Goal: Task Accomplishment & Management: Use online tool/utility

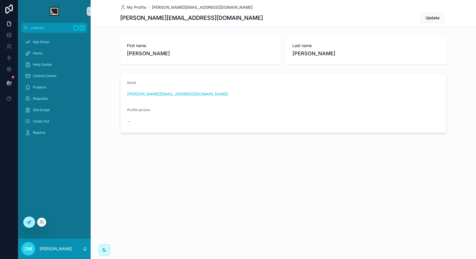
click at [27, 225] on div at bounding box center [29, 222] width 11 height 11
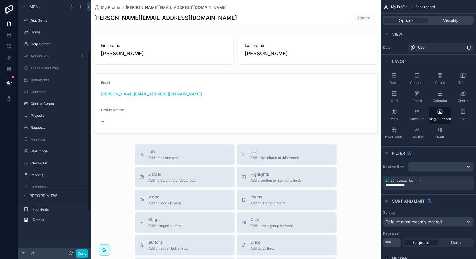
scroll to position [80, 0]
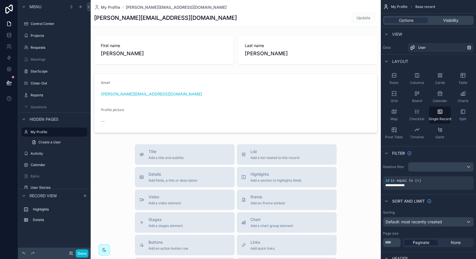
click at [67, 253] on div "Done" at bounding box center [77, 253] width 23 height 8
click at [70, 253] on icon at bounding box center [70, 252] width 1 height 1
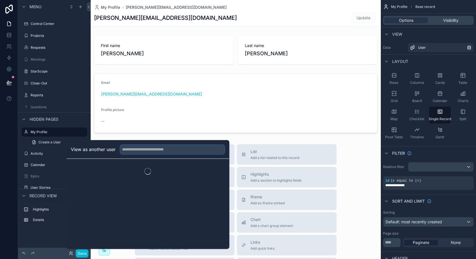
click at [161, 152] on input "text" at bounding box center [172, 149] width 104 height 9
type input "*****"
click at [218, 171] on button "Select" at bounding box center [217, 170] width 15 height 8
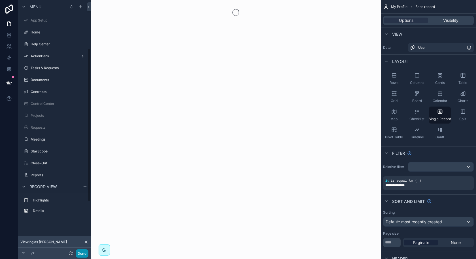
scroll to position [80, 0]
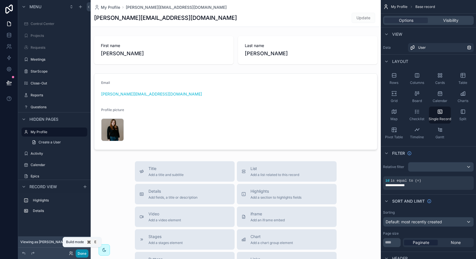
click at [80, 253] on button "Done" at bounding box center [82, 253] width 13 height 8
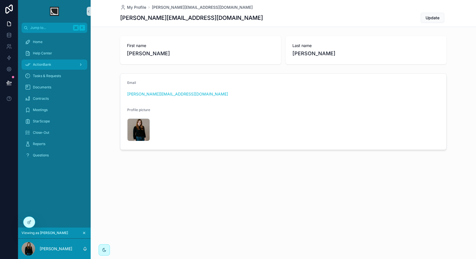
click at [57, 62] on div "ActionBank" at bounding box center [54, 64] width 59 height 9
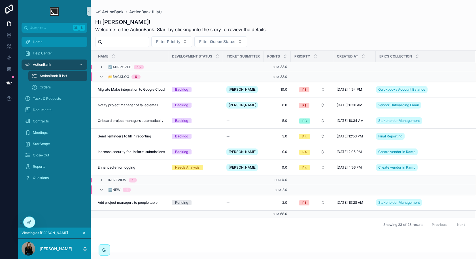
click at [55, 43] on div "Home" at bounding box center [54, 41] width 59 height 9
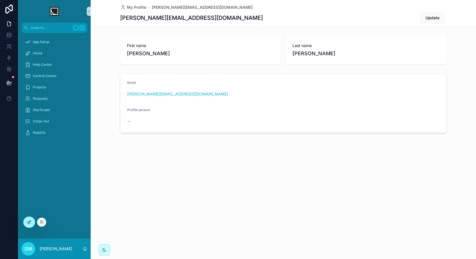
click at [31, 223] on icon at bounding box center [29, 222] width 5 height 5
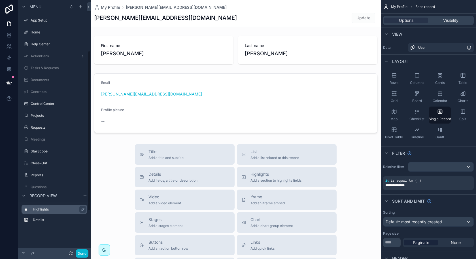
scroll to position [80, 0]
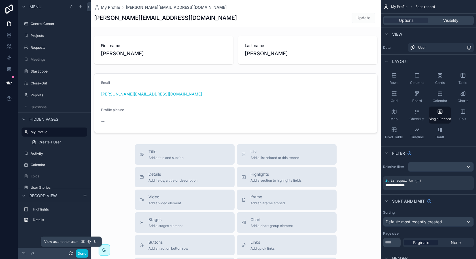
click at [72, 255] on icon at bounding box center [70, 254] width 2 height 1
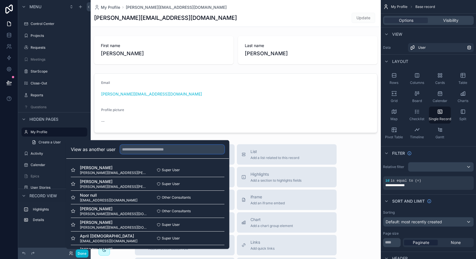
click at [180, 148] on input "text" at bounding box center [172, 149] width 104 height 9
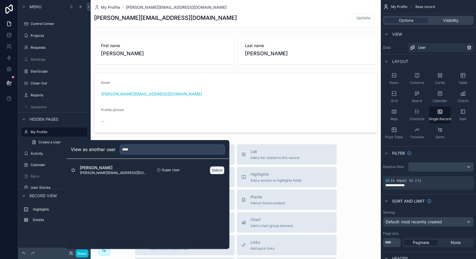
type input "****"
click at [212, 171] on button "Select" at bounding box center [217, 170] width 15 height 8
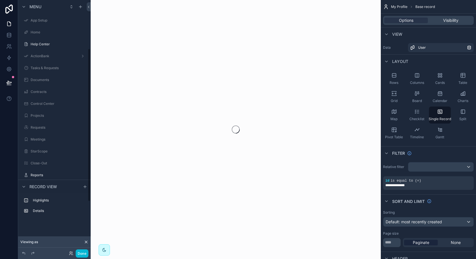
scroll to position [80, 0]
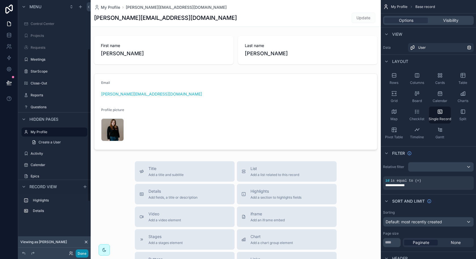
click at [84, 251] on button "Done" at bounding box center [82, 253] width 13 height 8
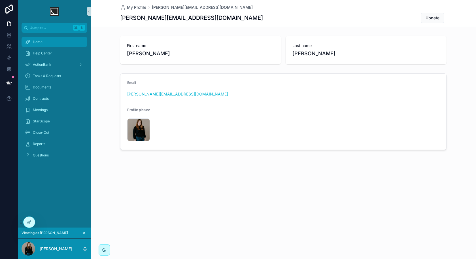
click at [53, 44] on div "Home" at bounding box center [54, 41] width 59 height 9
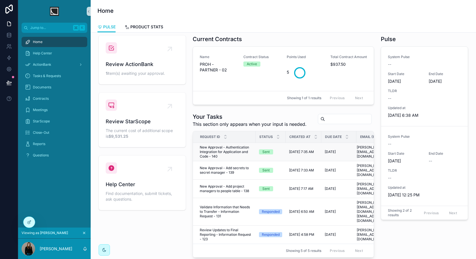
click at [245, 150] on span "New Approval - Authentication Integration for Application and Code - 140" at bounding box center [226, 152] width 52 height 14
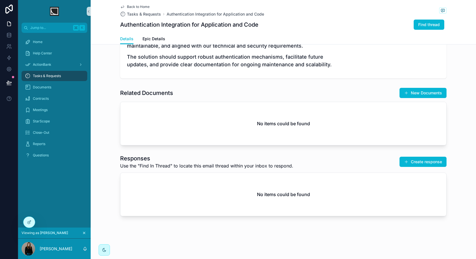
scroll to position [106, 0]
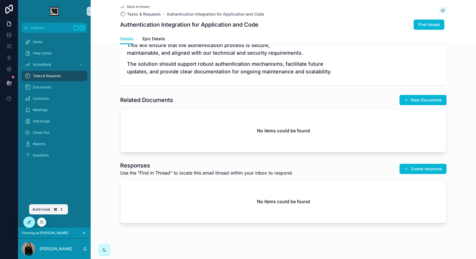
click at [29, 217] on div at bounding box center [29, 222] width 11 height 11
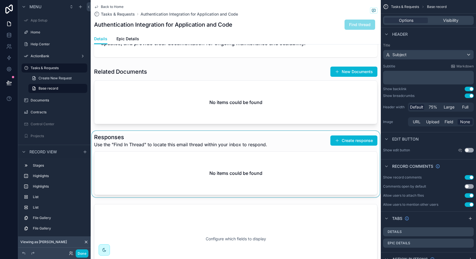
scroll to position [133, 0]
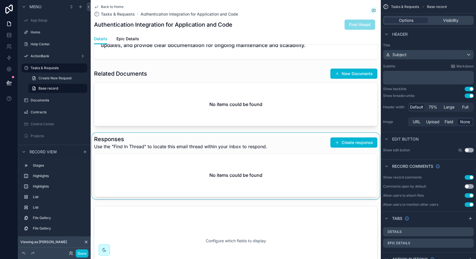
click at [246, 190] on div "scrollable content" at bounding box center [236, 166] width 290 height 66
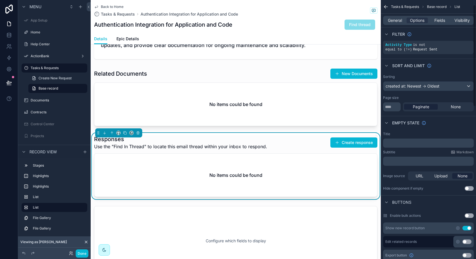
scroll to position [18, 0]
click at [465, 187] on button "Use setting" at bounding box center [469, 187] width 9 height 5
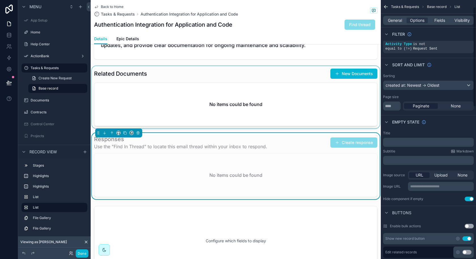
click at [307, 100] on div "scrollable content" at bounding box center [236, 97] width 290 height 62
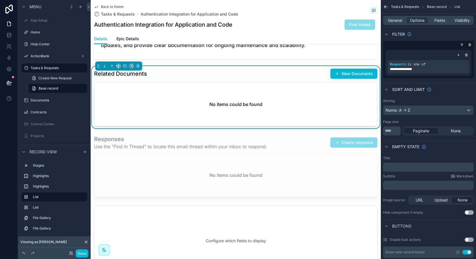
click at [466, 212] on button "Use setting" at bounding box center [469, 212] width 9 height 5
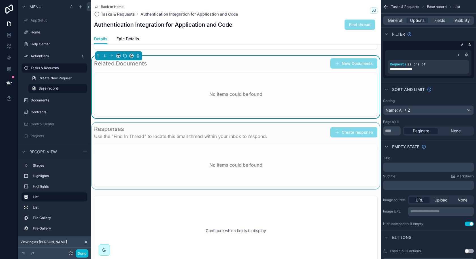
scroll to position [194, 0]
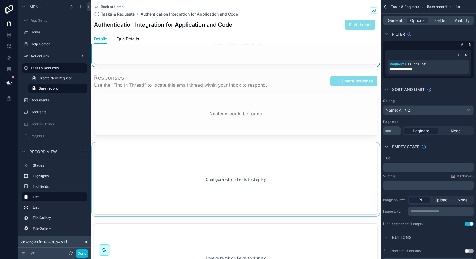
click at [189, 182] on div "scrollable content" at bounding box center [236, 179] width 290 height 74
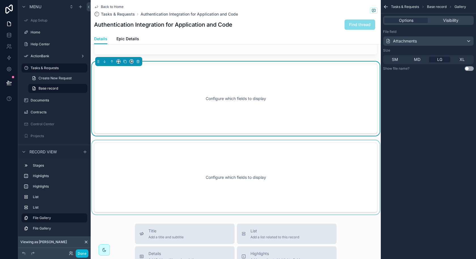
scroll to position [299, 0]
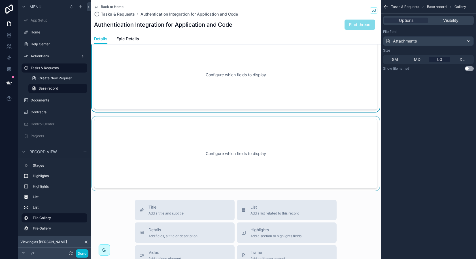
click at [233, 160] on div "scrollable content" at bounding box center [236, 153] width 290 height 74
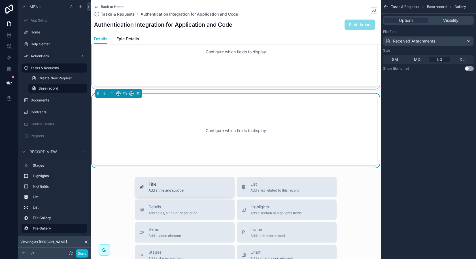
scroll to position [323, 0]
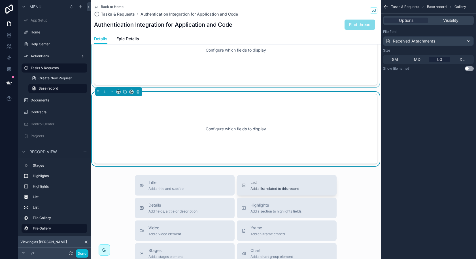
click at [260, 190] on button "List Add a list related to this record" at bounding box center [287, 185] width 100 height 20
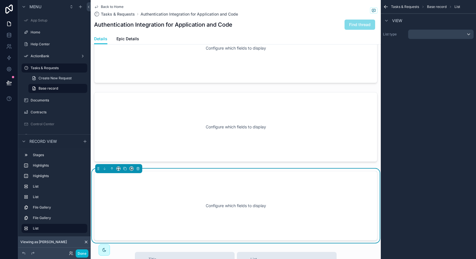
scroll to position [254, 0]
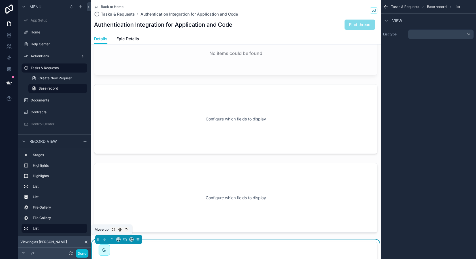
click at [113, 238] on icon "scrollable content" at bounding box center [112, 238] width 1 height 1
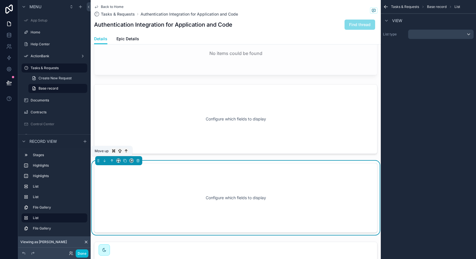
click at [114, 159] on icon "scrollable content" at bounding box center [112, 161] width 4 height 4
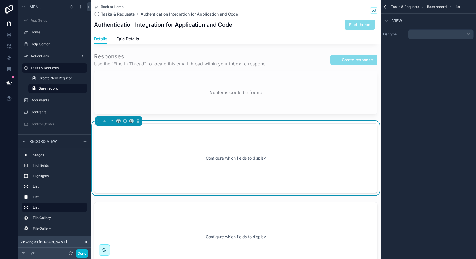
scroll to position [183, 0]
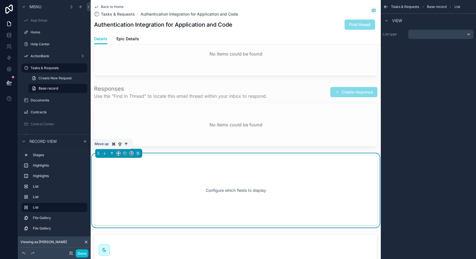
click at [111, 154] on button "scrollable content" at bounding box center [112, 153] width 6 height 6
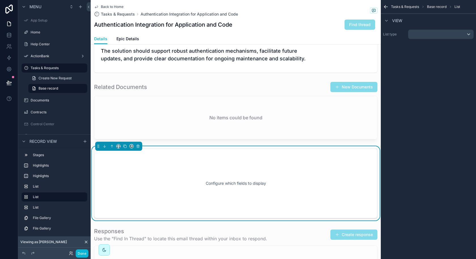
scroll to position [117, 0]
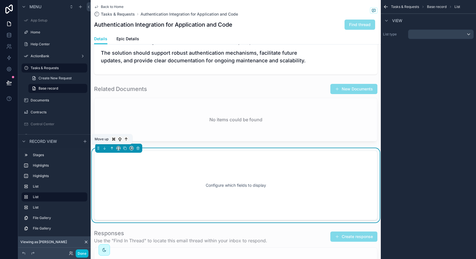
click at [113, 147] on icon "scrollable content" at bounding box center [112, 147] width 1 height 1
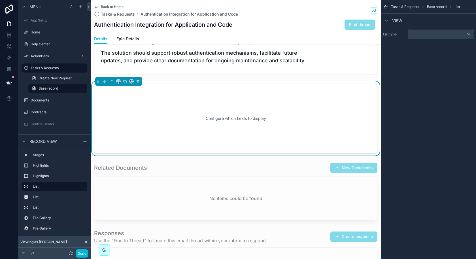
click at [419, 36] on div "scrollable content" at bounding box center [440, 34] width 65 height 9
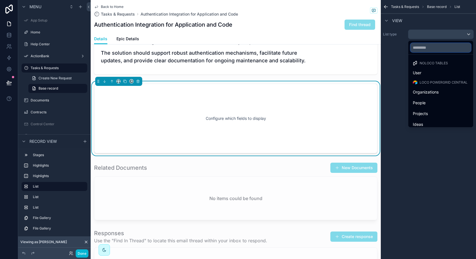
click at [425, 48] on input "text" at bounding box center [441, 47] width 60 height 9
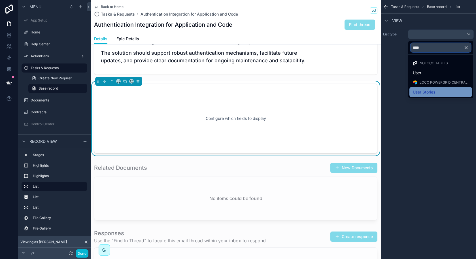
type input "****"
click at [428, 87] on div "User Stories" at bounding box center [441, 92] width 63 height 10
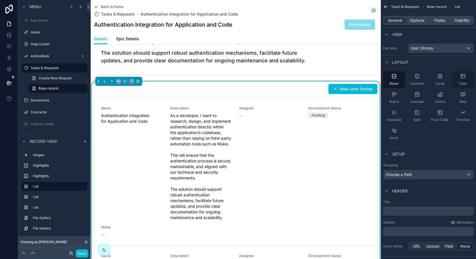
click at [460, 80] on div "Table" at bounding box center [463, 79] width 22 height 17
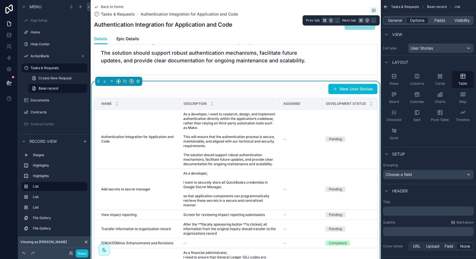
click at [425, 21] on div "Options" at bounding box center [417, 21] width 21 height 6
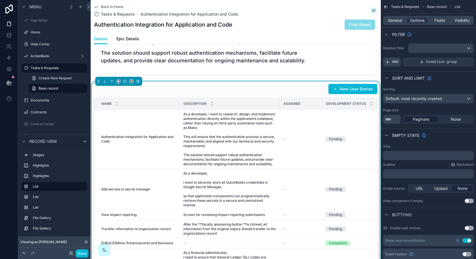
click at [398, 63] on span "AND" at bounding box center [395, 62] width 6 height 5
click at [461, 60] on div "scrollable content" at bounding box center [460, 58] width 8 height 8
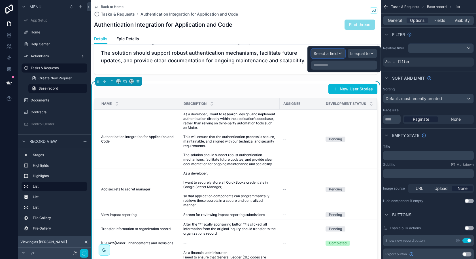
click at [328, 52] on span "Select a field" at bounding box center [326, 53] width 24 height 5
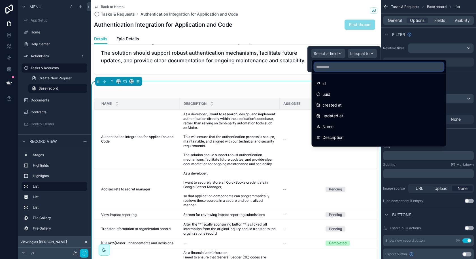
click at [330, 67] on input "text" at bounding box center [379, 66] width 130 height 9
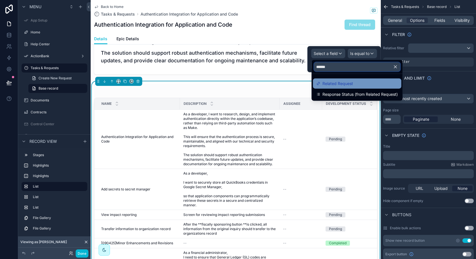
type input "******"
click at [340, 84] on span "Related Request" at bounding box center [338, 83] width 31 height 7
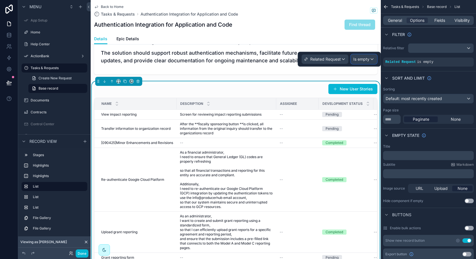
click at [368, 62] on div "Is empty" at bounding box center [364, 59] width 26 height 9
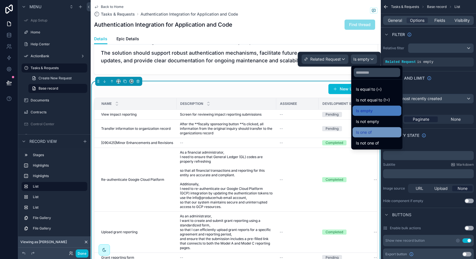
click at [366, 131] on span "Is one of" at bounding box center [364, 132] width 16 height 7
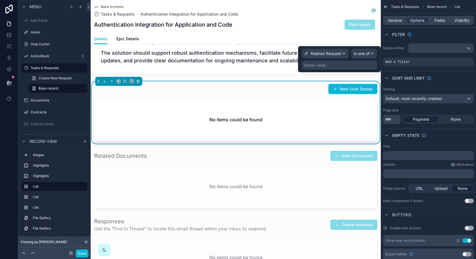
click at [347, 61] on div "Some value" at bounding box center [339, 65] width 75 height 9
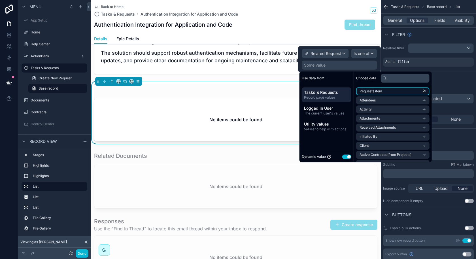
click at [399, 91] on li "Requests item" at bounding box center [392, 91] width 73 height 8
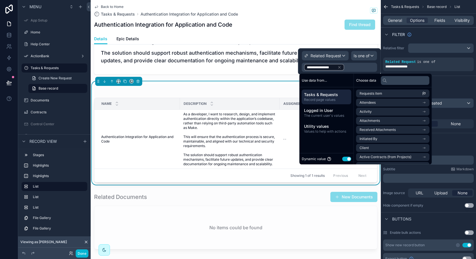
click at [265, 106] on div "Description" at bounding box center [229, 103] width 99 height 11
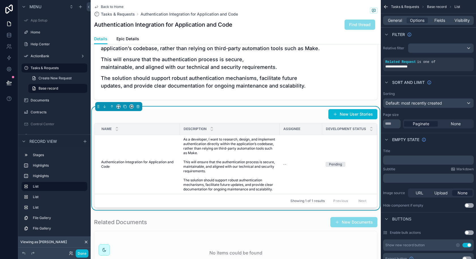
scroll to position [0, 0]
click at [440, 20] on span "Fields" at bounding box center [439, 21] width 11 height 6
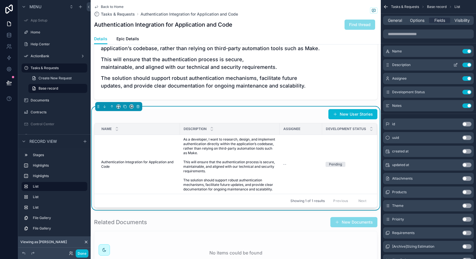
click at [467, 66] on button "Use setting" at bounding box center [467, 65] width 9 height 5
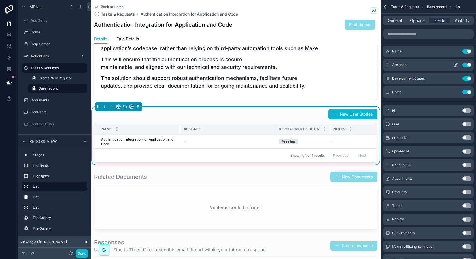
click at [466, 65] on button "Use setting" at bounding box center [467, 65] width 9 height 5
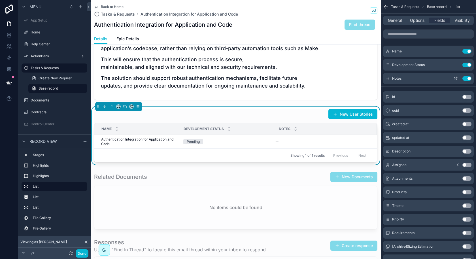
click at [466, 79] on button "Use setting" at bounding box center [467, 78] width 9 height 5
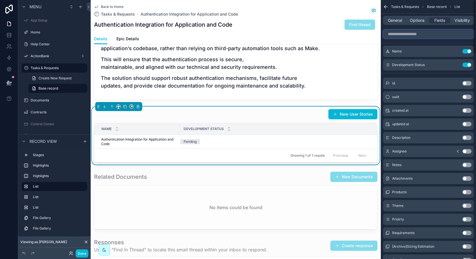
click at [414, 36] on input "scrollable content" at bounding box center [428, 33] width 91 height 9
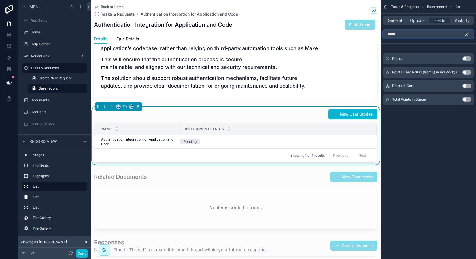
type input "*****"
click at [464, 59] on button "Use setting" at bounding box center [467, 58] width 9 height 5
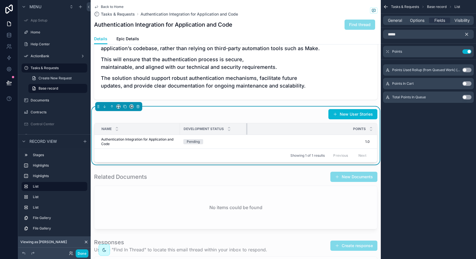
drag, startPoint x: 274, startPoint y: 129, endPoint x: 241, endPoint y: 130, distance: 33.5
click at [246, 130] on div "scrollable content" at bounding box center [247, 128] width 2 height 11
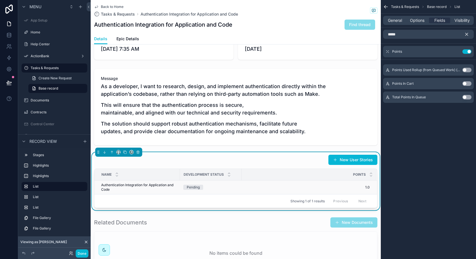
scroll to position [48, 0]
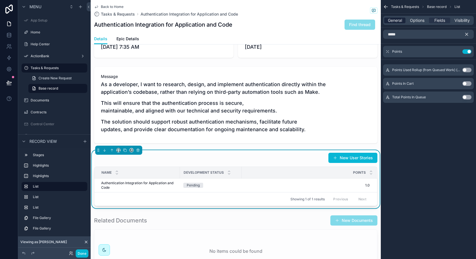
click at [399, 20] on span "General" at bounding box center [395, 21] width 14 height 6
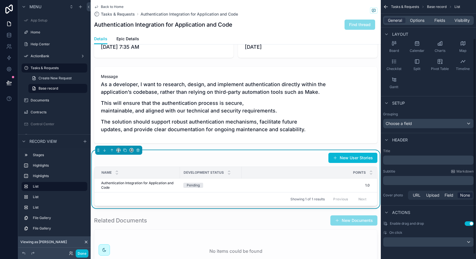
scroll to position [51, 0]
click at [412, 22] on span "Options" at bounding box center [417, 21] width 14 height 6
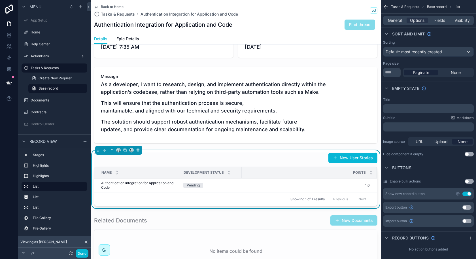
click at [468, 194] on button "Use setting" at bounding box center [467, 194] width 9 height 5
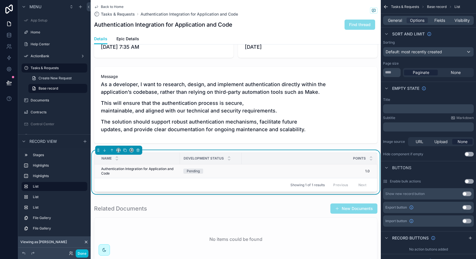
click at [231, 172] on div "Pending" at bounding box center [210, 171] width 55 height 5
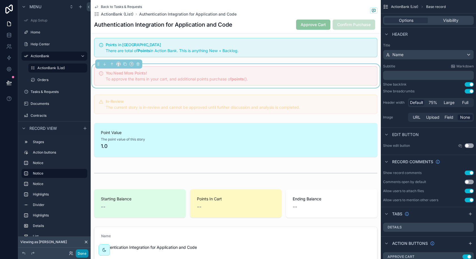
click at [86, 253] on button "Done" at bounding box center [82, 253] width 13 height 8
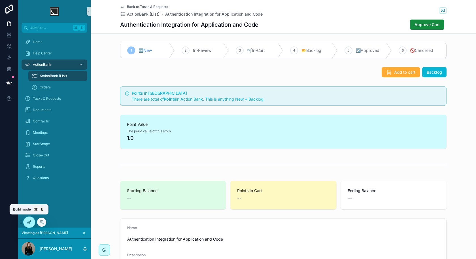
click at [29, 225] on div at bounding box center [29, 222] width 11 height 11
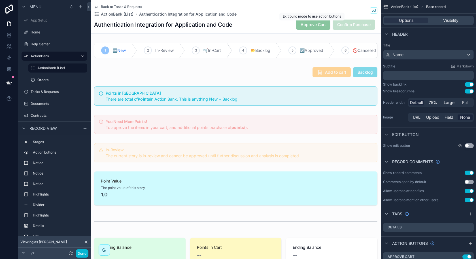
click at [322, 26] on span "Approve Cart" at bounding box center [313, 25] width 34 height 6
click at [347, 25] on span "Confirm Purchase" at bounding box center [354, 25] width 43 height 6
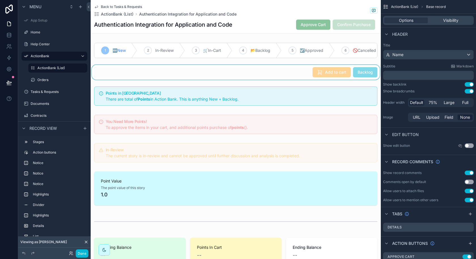
click at [337, 75] on div "scrollable content" at bounding box center [236, 72] width 290 height 15
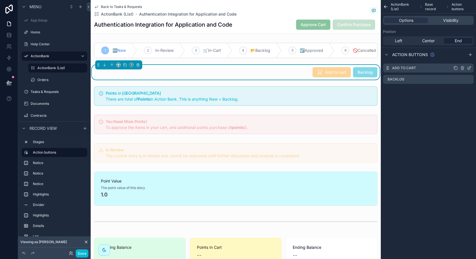
click at [468, 68] on icon "scrollable content" at bounding box center [469, 68] width 3 height 3
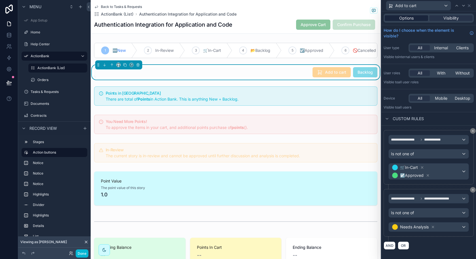
click at [406, 19] on span "Options" at bounding box center [406, 18] width 14 height 6
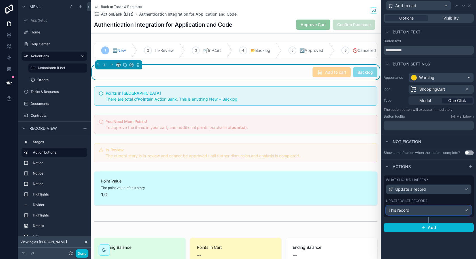
click at [431, 206] on div "This record" at bounding box center [428, 210] width 85 height 9
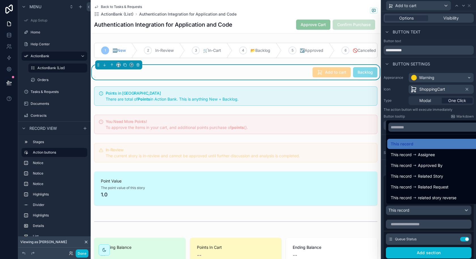
click at [471, 221] on div at bounding box center [428, 129] width 95 height 259
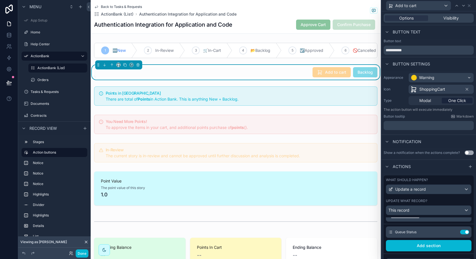
scroll to position [5, 0]
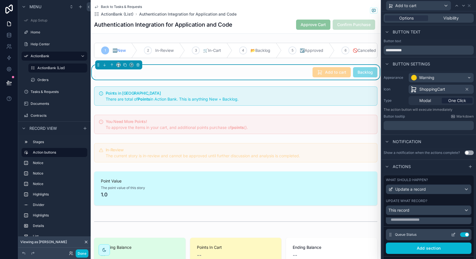
click at [454, 234] on icon at bounding box center [454, 234] width 2 height 2
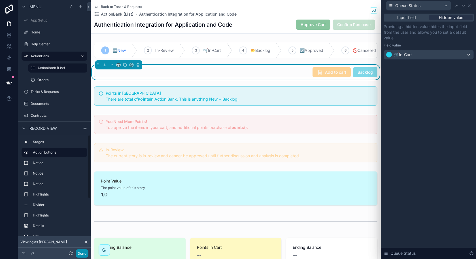
click at [82, 253] on button "Done" at bounding box center [82, 253] width 13 height 8
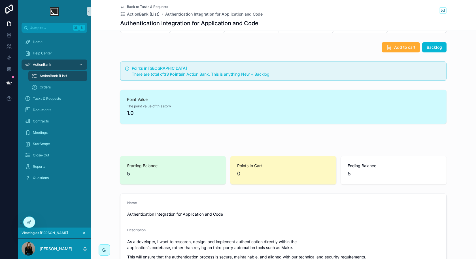
scroll to position [0, 0]
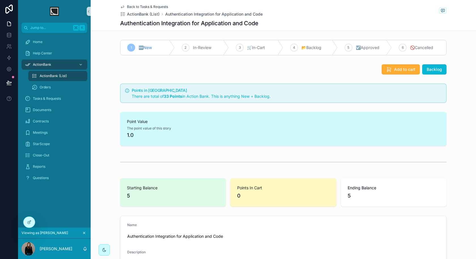
click at [147, 9] on span "Back to Tasks & Requests" at bounding box center [147, 7] width 41 height 5
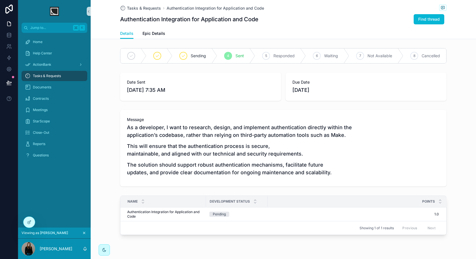
click at [58, 77] on span "Tasks & Requests" at bounding box center [47, 76] width 28 height 5
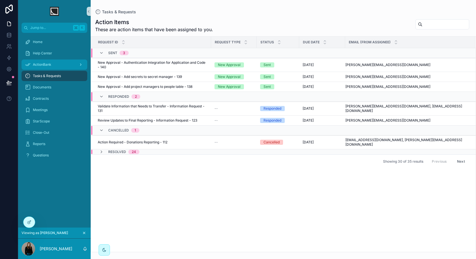
click at [55, 64] on div "ActionBank" at bounding box center [54, 64] width 59 height 9
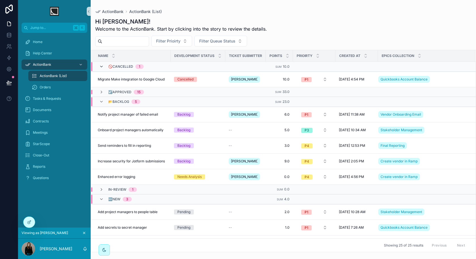
click at [102, 66] on icon "scrollable content" at bounding box center [101, 66] width 5 height 5
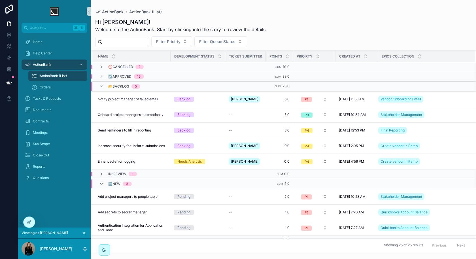
click at [102, 87] on icon "scrollable content" at bounding box center [101, 86] width 5 height 5
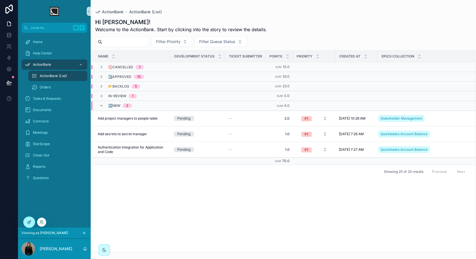
click at [29, 223] on icon at bounding box center [28, 222] width 3 height 3
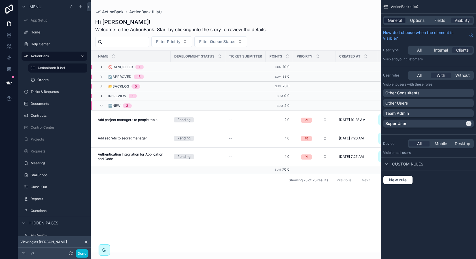
click at [398, 20] on span "General" at bounding box center [395, 21] width 14 height 6
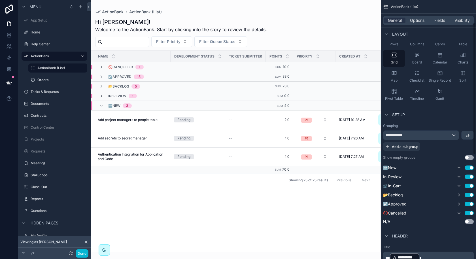
scroll to position [44, 0]
click at [459, 211] on icon "scrollable content" at bounding box center [459, 212] width 5 height 5
click at [472, 175] on button "Use setting" at bounding box center [469, 175] width 9 height 5
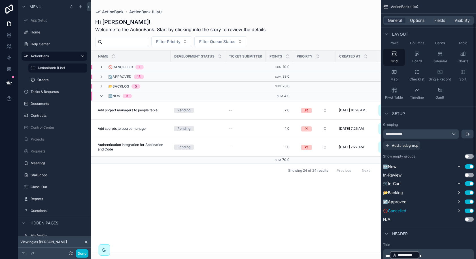
click at [308, 231] on div "scrollable content" at bounding box center [236, 129] width 290 height 259
click at [83, 253] on button "Done" at bounding box center [82, 253] width 13 height 8
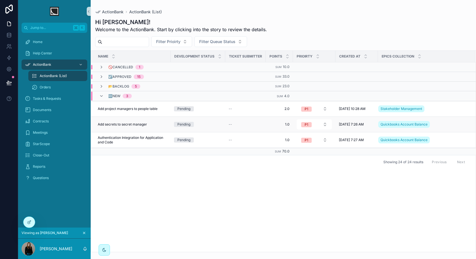
click at [159, 126] on td "Add secrets to secret manager Add secrets to secret manager" at bounding box center [131, 125] width 80 height 16
click at [161, 122] on div "Add secrets to secret manager Add secrets to secret manager" at bounding box center [132, 124] width 69 height 5
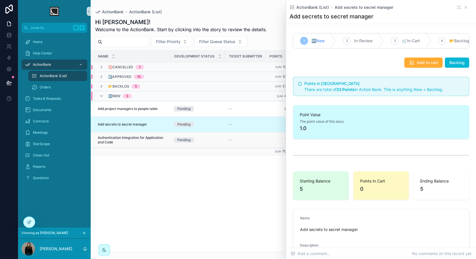
click at [154, 141] on span "Authentication Integration for Application and Code" at bounding box center [132, 139] width 69 height 9
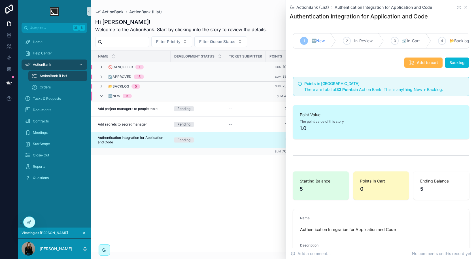
click at [418, 64] on span "Add to cart" at bounding box center [427, 63] width 21 height 6
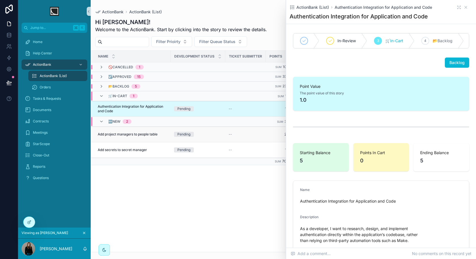
click at [166, 133] on div "Add project managers to people table Add project managers to people table" at bounding box center [132, 134] width 69 height 5
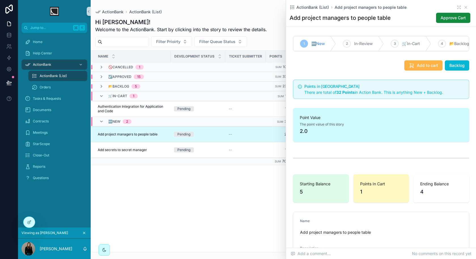
click at [424, 67] on span "Add to cart" at bounding box center [427, 66] width 21 height 6
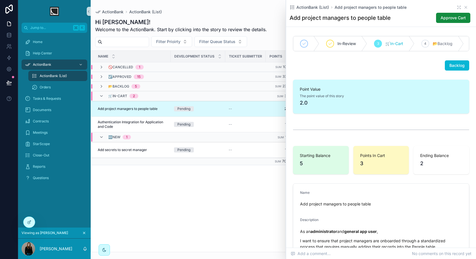
click at [232, 194] on div "Name Development Status Ticket Submitter Points Prioirty Created at Epics colle…" at bounding box center [283, 151] width 385 height 201
click at [468, 6] on div "ActionBank (List) Add project managers to people table" at bounding box center [381, 8] width 183 height 6
click at [465, 7] on icon "scrollable content" at bounding box center [466, 7] width 5 height 5
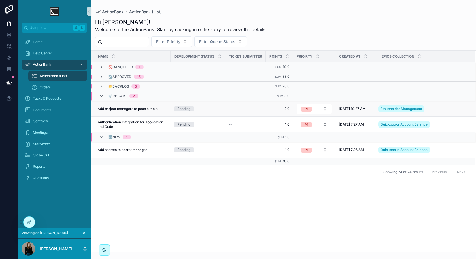
click at [159, 109] on div "Add project managers to people table Add project managers to people table" at bounding box center [132, 109] width 69 height 5
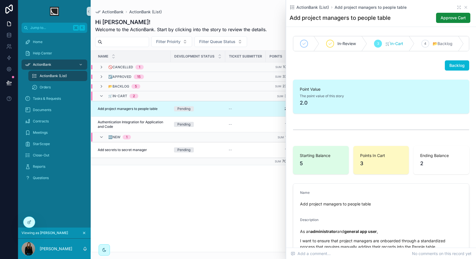
click at [215, 210] on div "Name Development Status Ticket Submitter Points Prioirty Created at Epics colle…" at bounding box center [283, 151] width 385 height 201
click at [465, 7] on icon "scrollable content" at bounding box center [466, 7] width 2 height 2
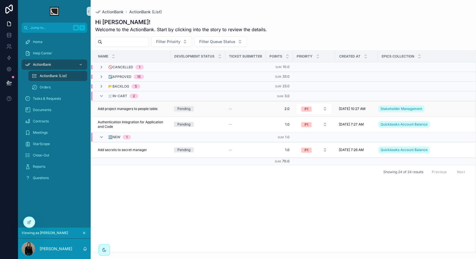
click at [155, 111] on td "Add project managers to people table Add project managers to people table" at bounding box center [131, 109] width 80 height 16
click at [156, 108] on span "Add project managers to people table" at bounding box center [128, 109] width 60 height 5
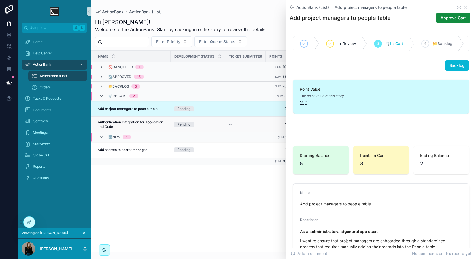
click at [165, 122] on span "Authentication Integration for Application and Code" at bounding box center [132, 124] width 69 height 9
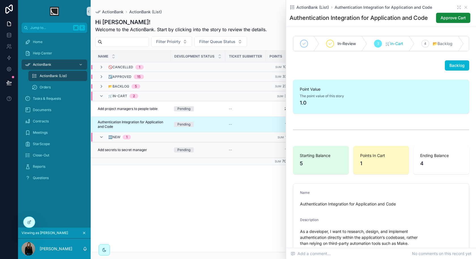
click at [154, 146] on td "Add secrets to secret manager Add secrets to secret manager" at bounding box center [131, 150] width 80 height 16
click at [145, 149] on span "Add secrets to secret manager" at bounding box center [122, 150] width 49 height 5
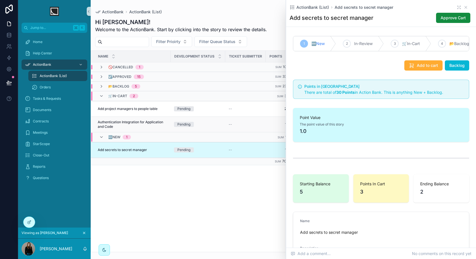
click at [163, 120] on span "Authentication Integration for Application and Code" at bounding box center [132, 124] width 69 height 9
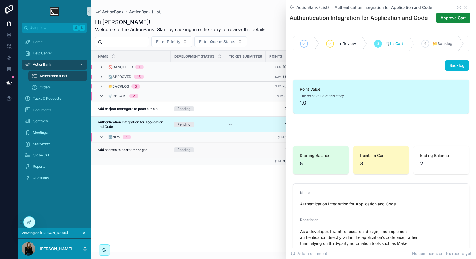
click at [149, 148] on div "Add secrets to secret manager Add secrets to secret manager" at bounding box center [132, 150] width 69 height 5
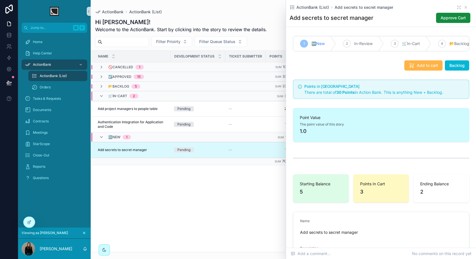
click at [422, 67] on span "Add to cart" at bounding box center [427, 66] width 21 height 6
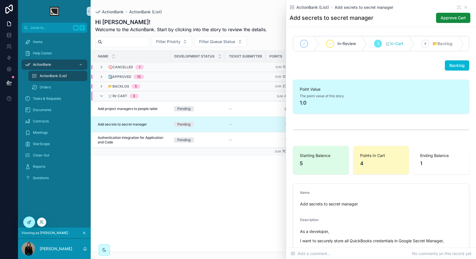
click at [27, 224] on div at bounding box center [29, 222] width 11 height 11
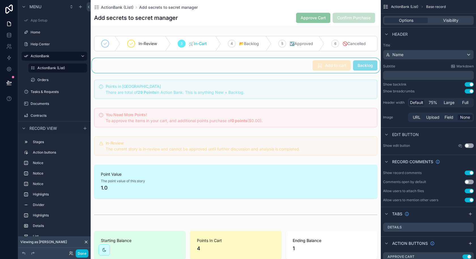
click at [355, 62] on div "scrollable content" at bounding box center [236, 65] width 290 height 15
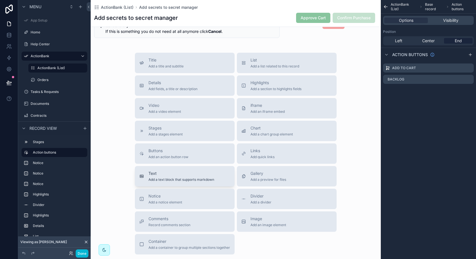
scroll to position [500, 0]
click at [213, 198] on div "Notice Add a notice element" at bounding box center [184, 197] width 91 height 11
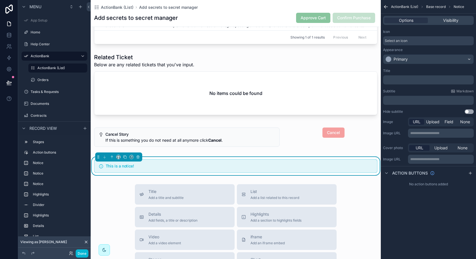
scroll to position [376, 0]
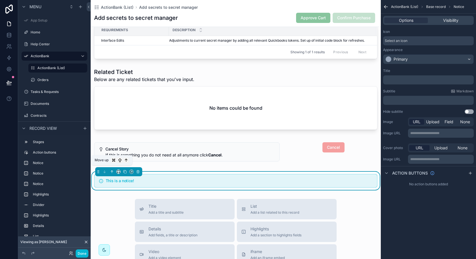
click at [110, 171] on button "scrollable content" at bounding box center [112, 172] width 6 height 6
click at [110, 170] on icon "scrollable content" at bounding box center [112, 172] width 4 height 4
click at [113, 170] on icon "scrollable content" at bounding box center [112, 172] width 4 height 4
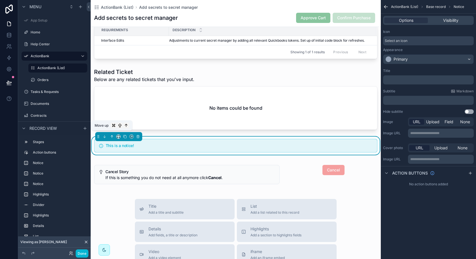
click at [112, 133] on button "scrollable content" at bounding box center [112, 136] width 6 height 6
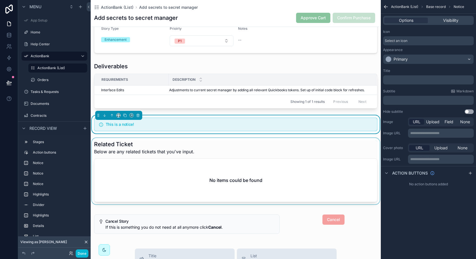
scroll to position [315, 0]
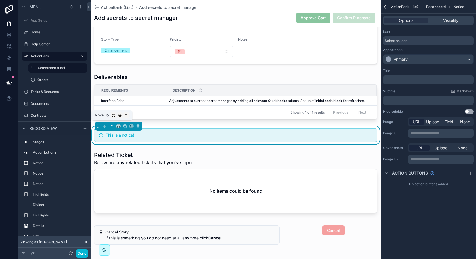
click at [113, 124] on icon "scrollable content" at bounding box center [112, 126] width 4 height 4
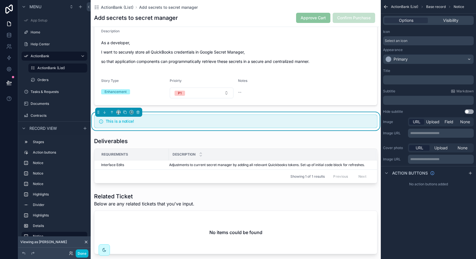
scroll to position [245, 0]
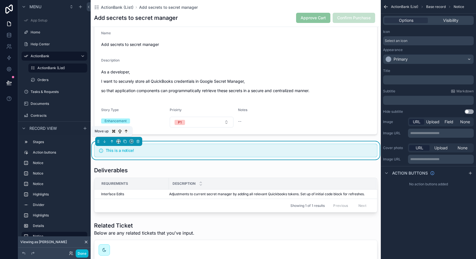
click at [112, 141] on icon "scrollable content" at bounding box center [112, 141] width 4 height 4
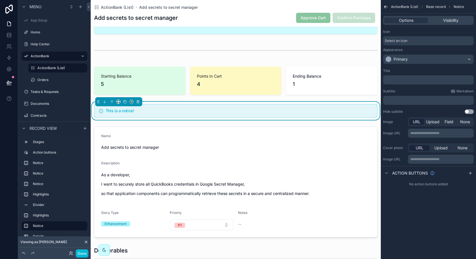
scroll to position [52, 0]
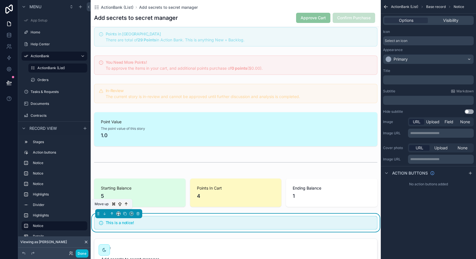
click at [111, 213] on icon "scrollable content" at bounding box center [112, 214] width 4 height 4
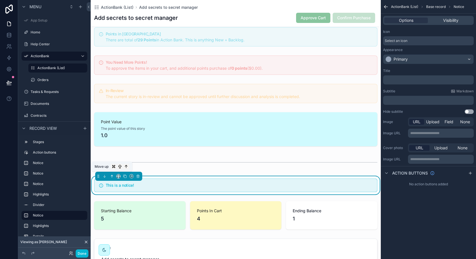
click at [112, 175] on icon "scrollable content" at bounding box center [111, 175] width 1 height 1
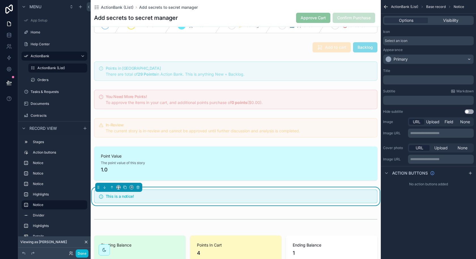
scroll to position [16, 0]
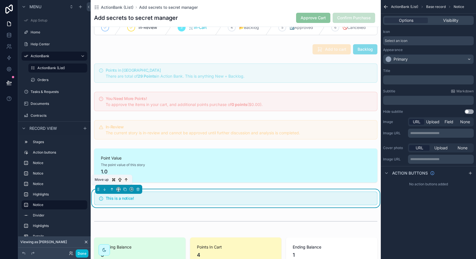
click at [110, 187] on icon "scrollable content" at bounding box center [112, 189] width 4 height 4
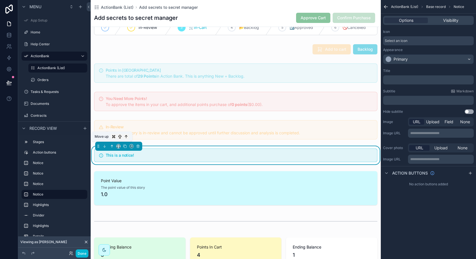
click at [113, 144] on icon "scrollable content" at bounding box center [112, 146] width 4 height 4
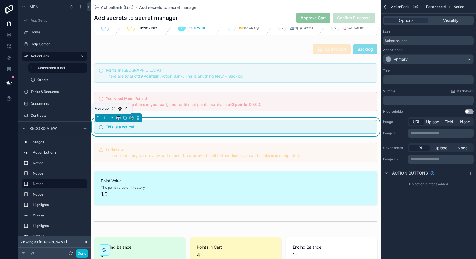
click at [113, 116] on icon "scrollable content" at bounding box center [112, 118] width 4 height 4
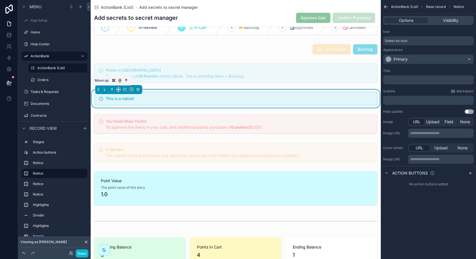
click at [110, 88] on icon "scrollable content" at bounding box center [112, 90] width 4 height 4
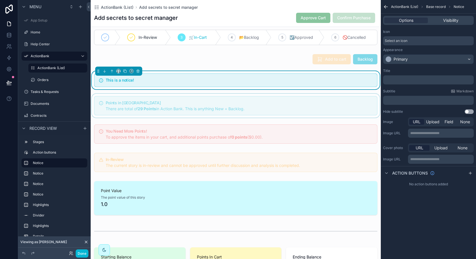
scroll to position [0, 0]
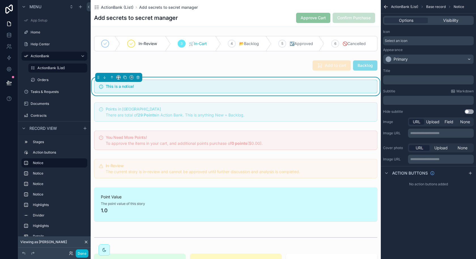
click at [439, 42] on div "Select an icon" at bounding box center [428, 40] width 91 height 9
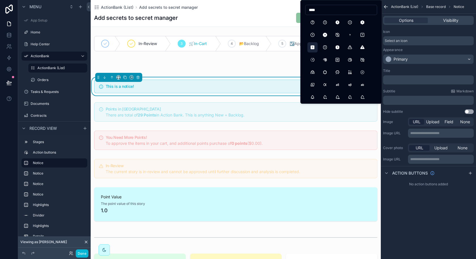
type input "****"
click at [314, 49] on button "HelpSquareFilled" at bounding box center [312, 47] width 10 height 10
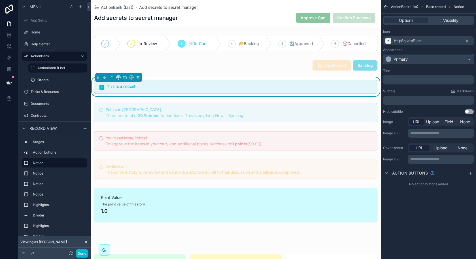
click at [422, 56] on div "Primary" at bounding box center [428, 59] width 90 height 9
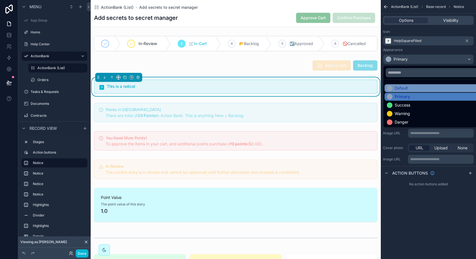
click at [412, 89] on div "Default" at bounding box center [435, 88] width 97 height 6
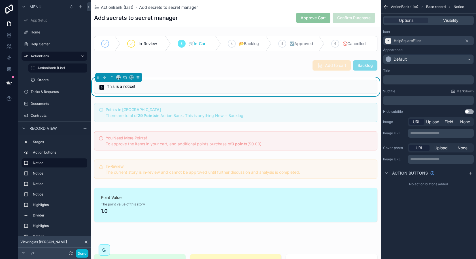
click at [132, 86] on h5 "This is a notice!" at bounding box center [240, 86] width 266 height 4
click at [416, 81] on p "﻿" at bounding box center [428, 80] width 87 height 5
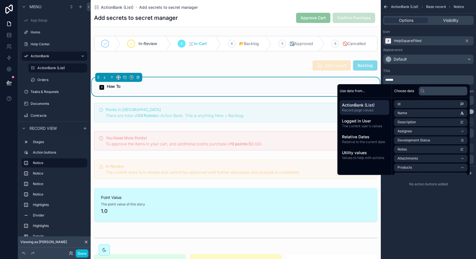
click at [439, 72] on div "Title" at bounding box center [428, 71] width 91 height 5
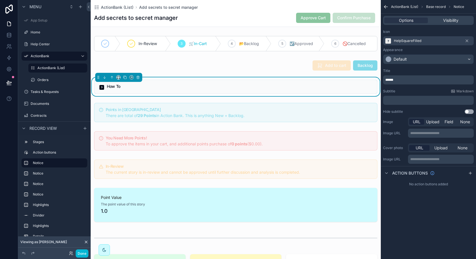
click at [406, 99] on p "﻿" at bounding box center [428, 100] width 87 height 5
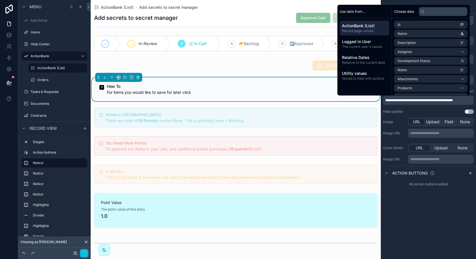
click at [306, 98] on div "How To For items you would like to save for later click" at bounding box center [236, 89] width 290 height 24
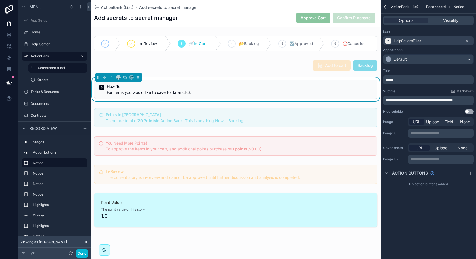
click at [467, 100] on p "**********" at bounding box center [428, 100] width 87 height 5
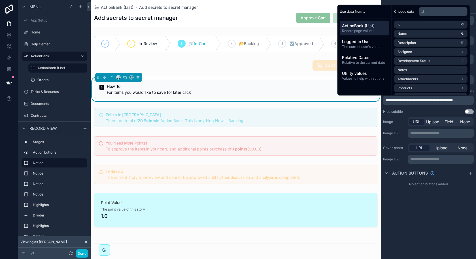
click at [313, 94] on div "For items you would like to save for later click" at bounding box center [240, 93] width 266 height 6
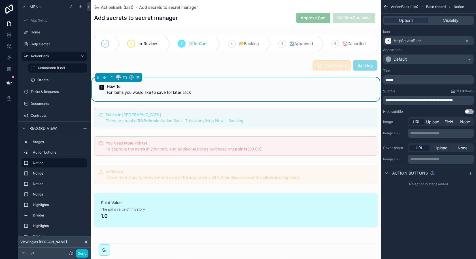
click at [463, 99] on p "**********" at bounding box center [428, 100] width 87 height 5
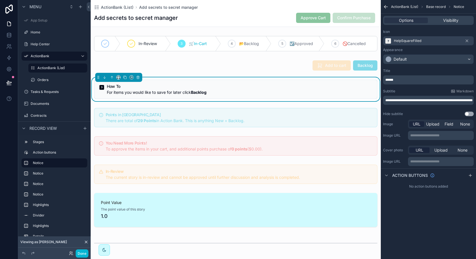
click at [441, 103] on p "**********" at bounding box center [428, 100] width 87 height 5
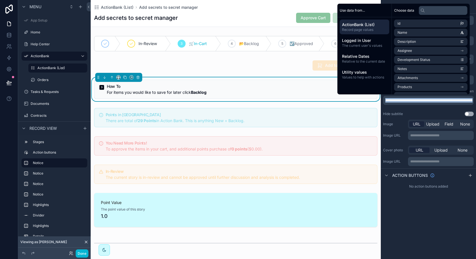
click at [410, 101] on p "**********" at bounding box center [428, 100] width 87 height 5
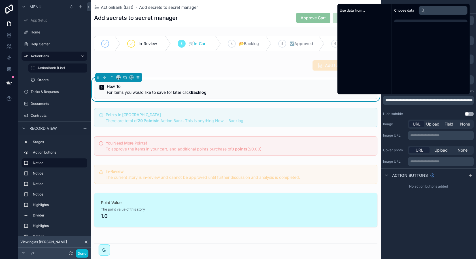
click at [410, 101] on p "**********" at bounding box center [428, 100] width 87 height 5
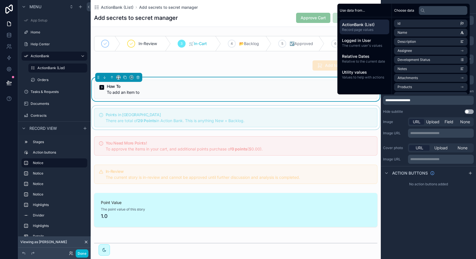
click at [267, 107] on div "scrollable content" at bounding box center [236, 118] width 290 height 24
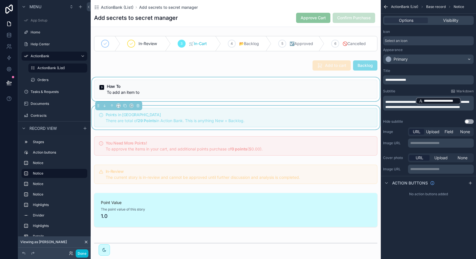
click at [250, 93] on div "scrollable content" at bounding box center [236, 89] width 290 height 24
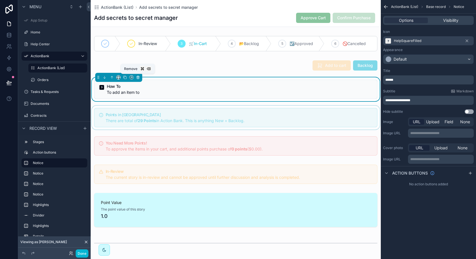
click at [137, 77] on icon "scrollable content" at bounding box center [138, 77] width 4 height 4
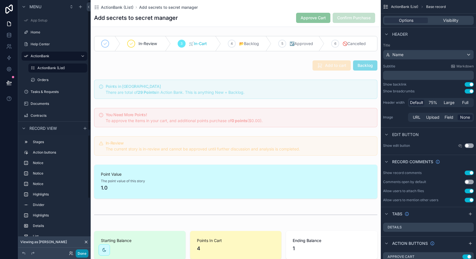
click at [79, 252] on button "Done" at bounding box center [82, 253] width 13 height 8
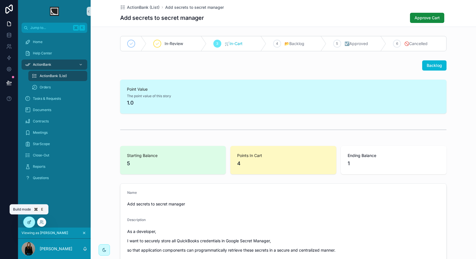
click at [27, 222] on icon at bounding box center [29, 222] width 5 height 5
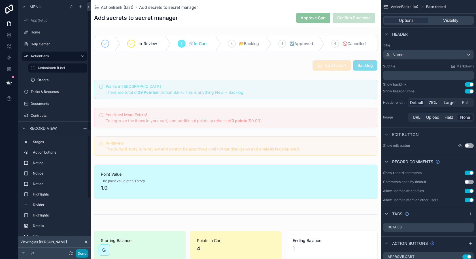
click at [81, 253] on button "Done" at bounding box center [82, 253] width 13 height 8
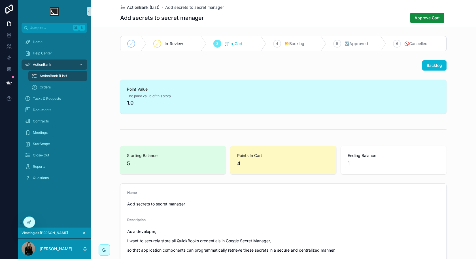
click at [150, 8] on span "ActionBank (List)" at bounding box center [143, 8] width 33 height 6
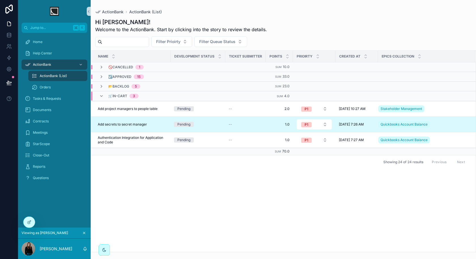
click at [103, 88] on td "📂Backlog 5" at bounding box center [178, 87] width 175 height 10
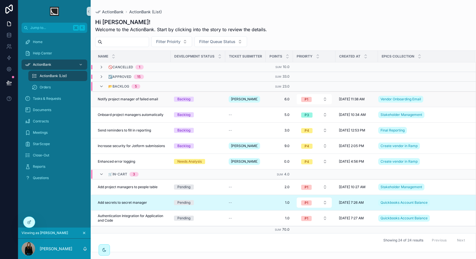
click at [162, 99] on div "Notify project manager of failed email Notify project manager of failed email" at bounding box center [132, 99] width 69 height 5
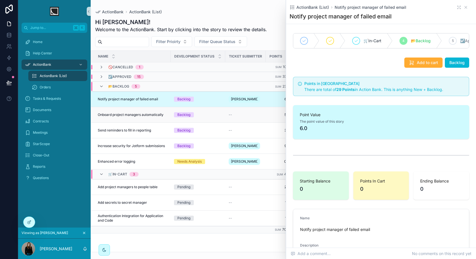
click at [160, 113] on span "Onboard project managers automatically" at bounding box center [131, 115] width 66 height 5
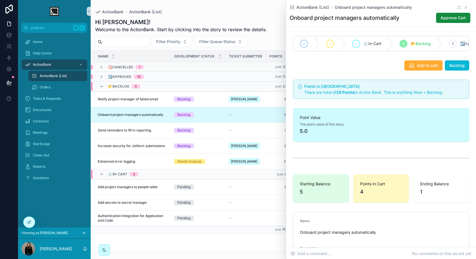
click at [159, 124] on td "Send reminders to fill in reporting Send reminders to fill in reporting" at bounding box center [131, 131] width 80 height 16
click at [155, 139] on td "Increase security for Jotform submissions Increase security for Jotform submiss…" at bounding box center [131, 146] width 80 height 16
click at [468, 6] on icon "scrollable content" at bounding box center [466, 7] width 5 height 5
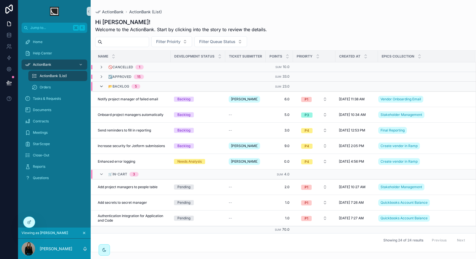
click at [101, 86] on icon "scrollable content" at bounding box center [101, 86] width 5 height 5
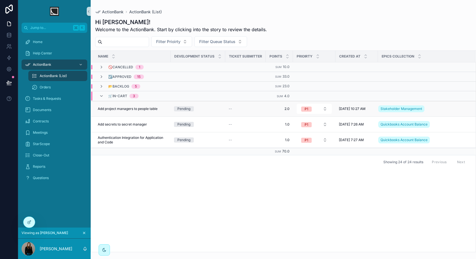
click at [156, 108] on span "Add project managers to people table" at bounding box center [128, 109] width 60 height 5
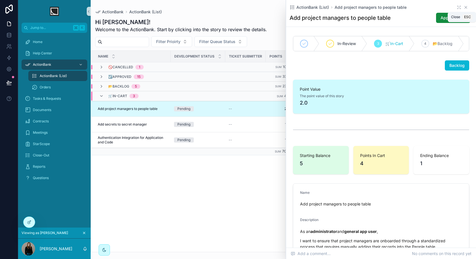
click at [466, 8] on icon "scrollable content" at bounding box center [466, 7] width 5 height 5
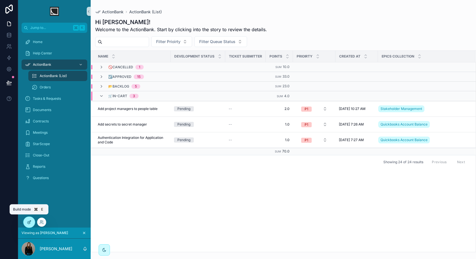
click at [28, 222] on icon at bounding box center [29, 222] width 5 height 5
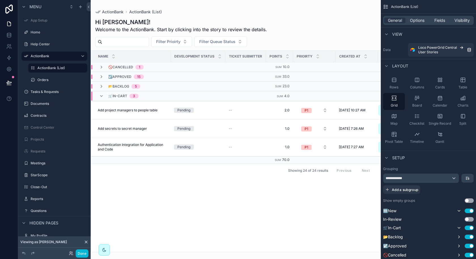
click at [326, 23] on div "scrollable content" at bounding box center [236, 129] width 290 height 259
click at [358, 8] on div "ActionBank ActionBank (List) Hi [PERSON_NAME]! Welcome to the ActionBank. Start…" at bounding box center [236, 126] width 290 height 252
click at [81, 254] on button "Done" at bounding box center [82, 253] width 13 height 8
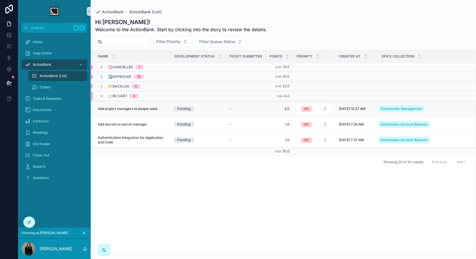
click at [154, 110] on td "Add project managers to people table Add project managers to people table" at bounding box center [131, 109] width 80 height 16
click at [162, 107] on div "Add project managers to people table Add project managers to people table" at bounding box center [132, 109] width 69 height 5
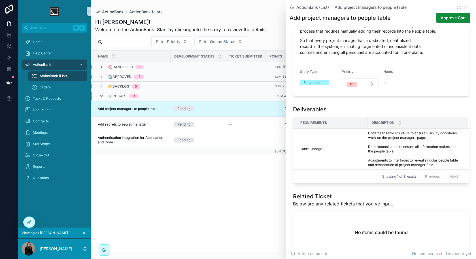
scroll to position [209, 0]
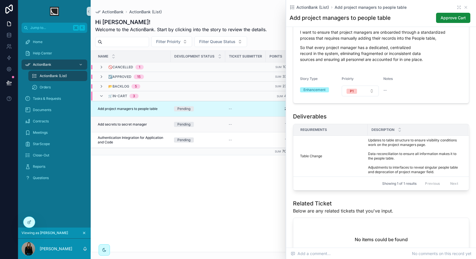
click at [163, 125] on div "Add secrets to secret manager Add secrets to secret manager" at bounding box center [132, 124] width 69 height 5
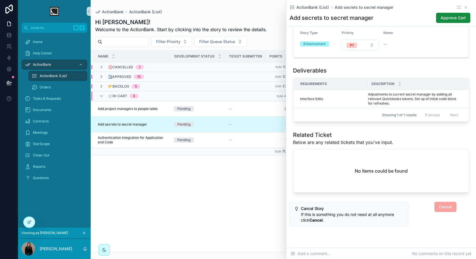
scroll to position [258, 0]
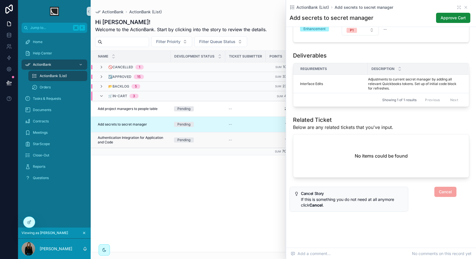
click at [164, 139] on span "Authentication Integration for Application and Code" at bounding box center [132, 139] width 69 height 9
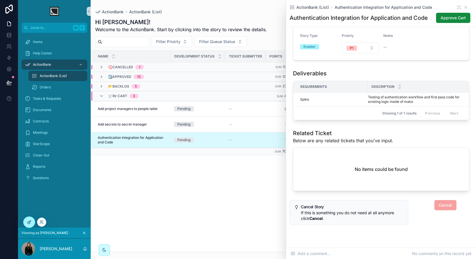
click at [30, 222] on icon at bounding box center [28, 222] width 3 height 3
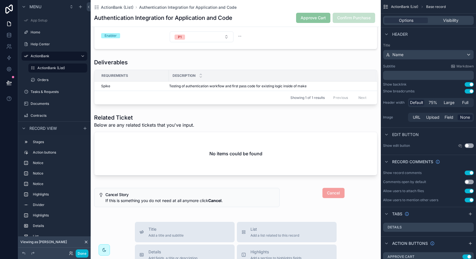
scroll to position [348, 0]
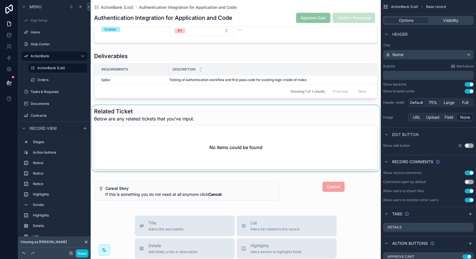
click at [222, 147] on div "scrollable content" at bounding box center [236, 138] width 290 height 66
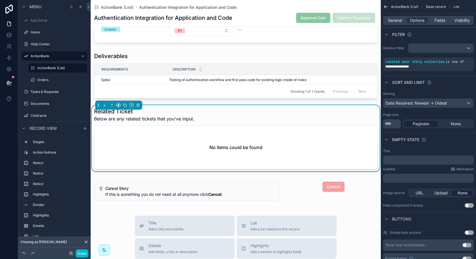
click at [470, 205] on button "Use setting" at bounding box center [469, 205] width 9 height 5
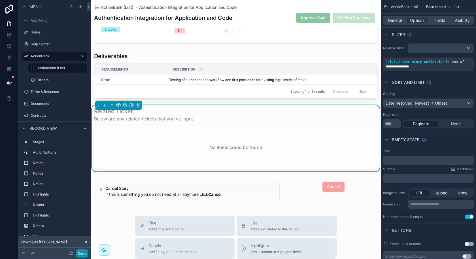
click at [87, 254] on button "Done" at bounding box center [82, 253] width 13 height 8
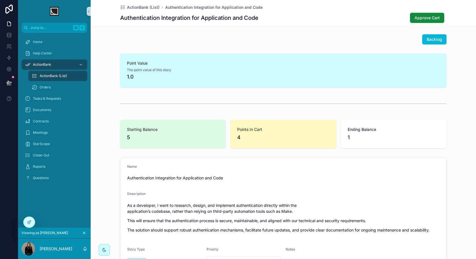
scroll to position [0, 0]
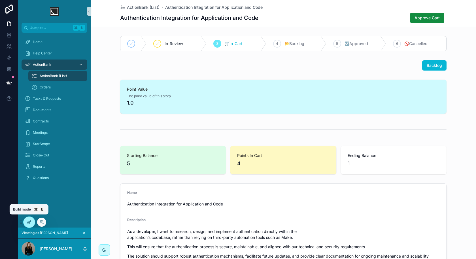
click at [29, 221] on icon at bounding box center [29, 222] width 5 height 5
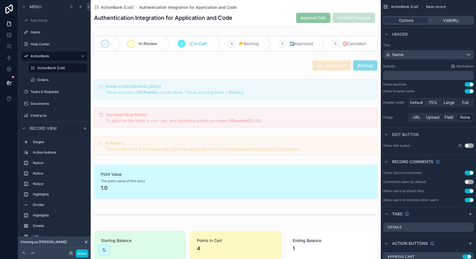
click at [322, 18] on span "Approve Cart" at bounding box center [313, 18] width 34 height 6
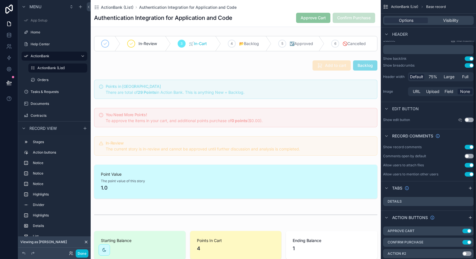
scroll to position [49, 0]
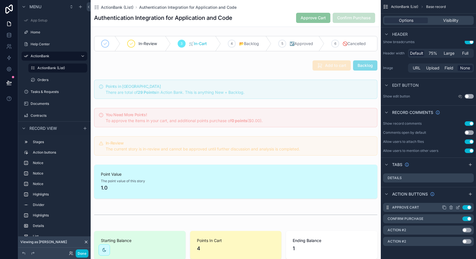
click at [458, 207] on icon "scrollable content" at bounding box center [458, 207] width 2 height 2
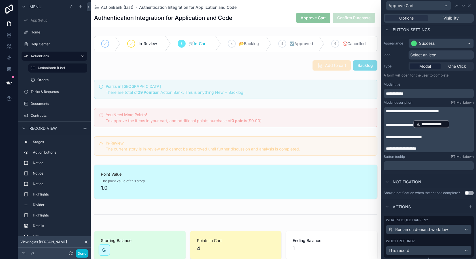
scroll to position [48, 0]
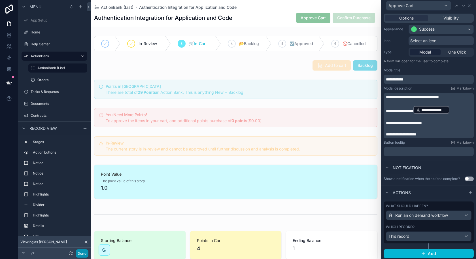
click at [78, 251] on button "Done" at bounding box center [82, 253] width 13 height 8
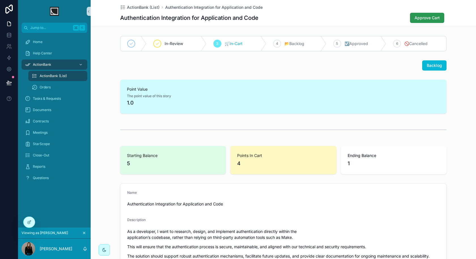
click at [438, 18] on span "Approve Cart" at bounding box center [427, 18] width 25 height 6
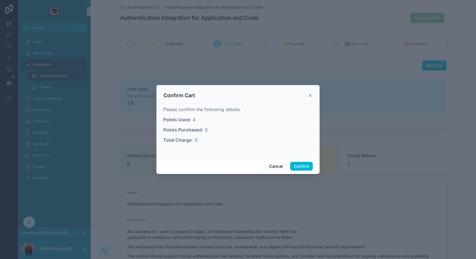
click at [312, 95] on icon at bounding box center [310, 95] width 5 height 5
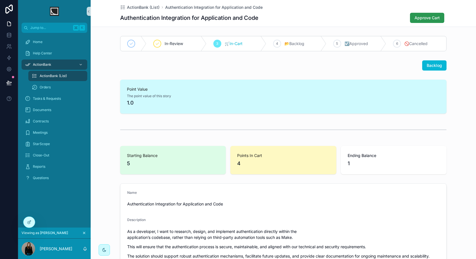
click at [422, 21] on button "Approve Cart" at bounding box center [427, 18] width 34 height 10
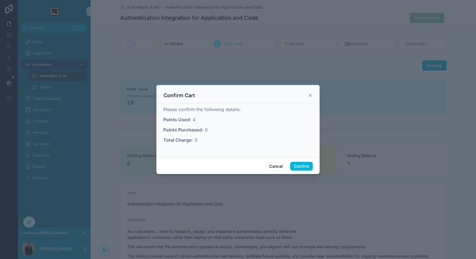
click at [310, 94] on icon at bounding box center [310, 95] width 5 height 5
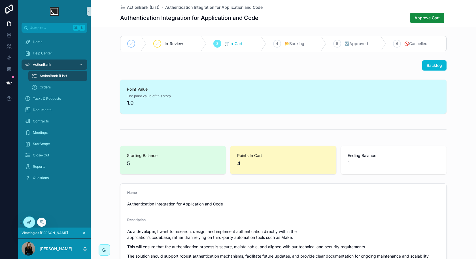
click at [29, 221] on icon at bounding box center [29, 222] width 5 height 5
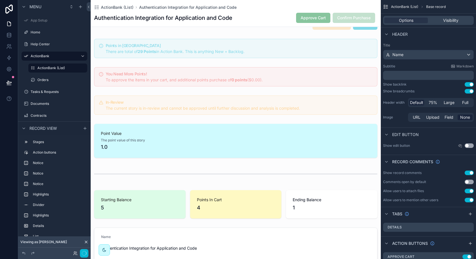
scroll to position [61, 0]
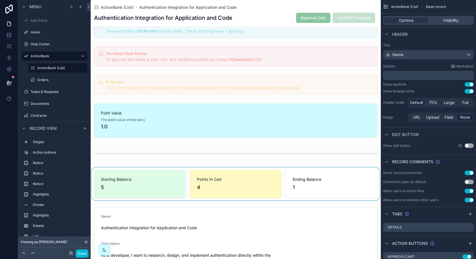
click at [210, 186] on div "scrollable content" at bounding box center [236, 183] width 290 height 33
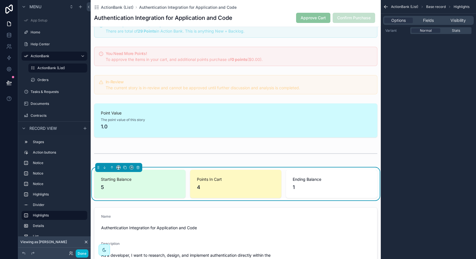
click at [209, 177] on span "Points In Cart" at bounding box center [236, 180] width 78 height 6
click at [429, 21] on span "Fields" at bounding box center [428, 21] width 11 height 6
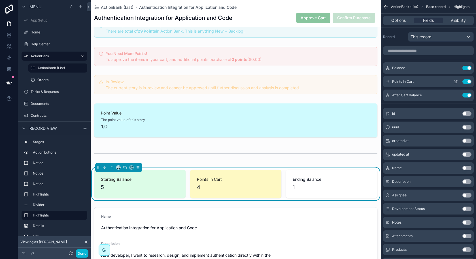
click at [457, 82] on icon "scrollable content" at bounding box center [455, 81] width 5 height 5
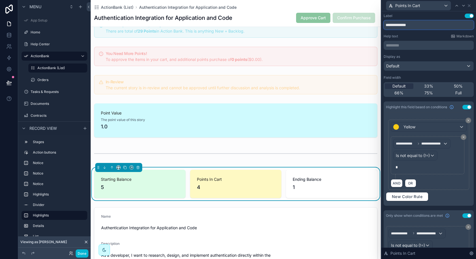
click at [390, 26] on input "**********" at bounding box center [429, 24] width 90 height 9
type input "**********"
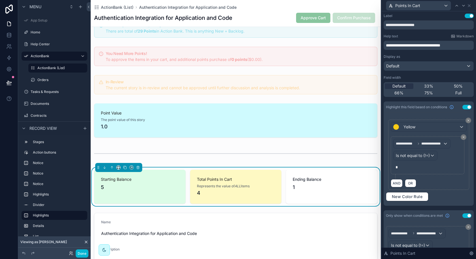
click at [435, 46] on span "**********" at bounding box center [413, 45] width 54 height 4
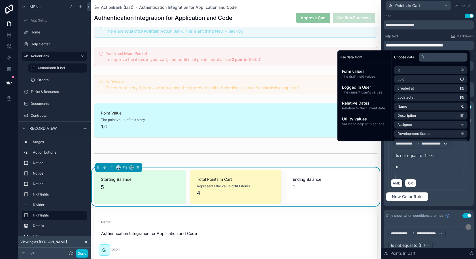
click at [466, 43] on p "**********" at bounding box center [429, 46] width 87 height 6
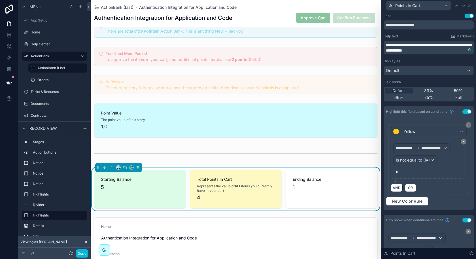
click at [296, 194] on div "Ending Balance 1" at bounding box center [332, 189] width 92 height 39
click at [434, 7] on div "Points In Cart" at bounding box center [418, 5] width 65 height 9
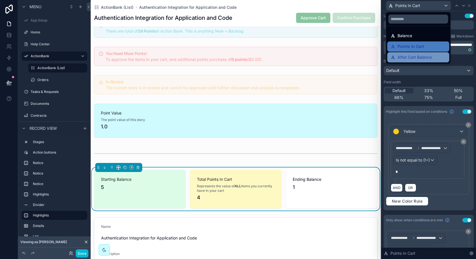
click at [419, 54] on span "After Cart Balance" at bounding box center [415, 57] width 34 height 7
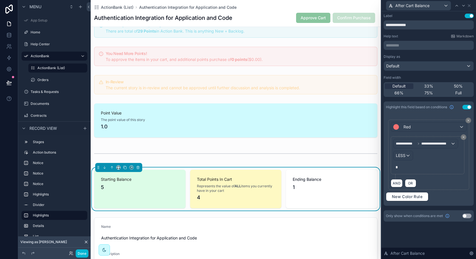
click at [421, 46] on p "********* ﻿" at bounding box center [429, 46] width 87 height 6
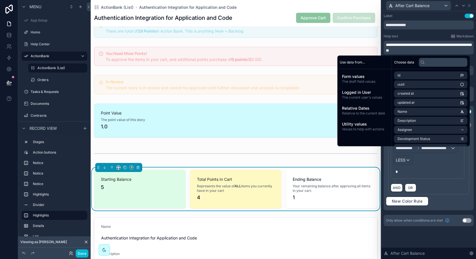
click at [181, 187] on div "Starting Balance 5" at bounding box center [140, 189] width 92 height 39
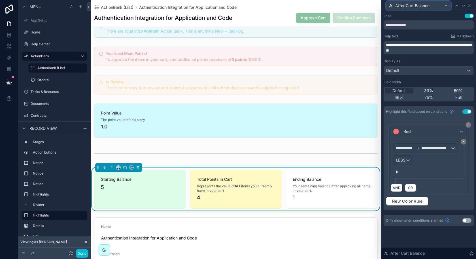
click at [426, 5] on span "After Cart Balance" at bounding box center [412, 6] width 34 height 6
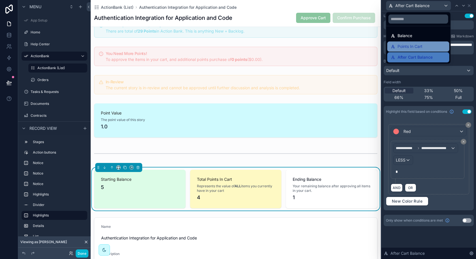
click at [406, 42] on div "Points In Cart" at bounding box center [418, 46] width 62 height 10
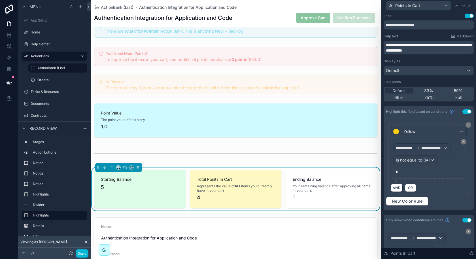
click at [439, 46] on span "**********" at bounding box center [428, 48] width 85 height 10
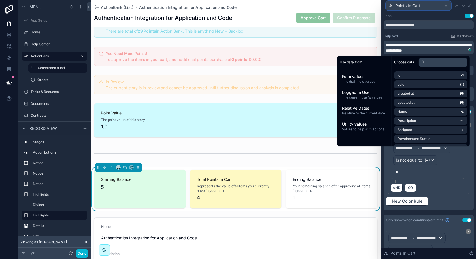
click at [415, 8] on span "Points In Cart" at bounding box center [407, 6] width 25 height 6
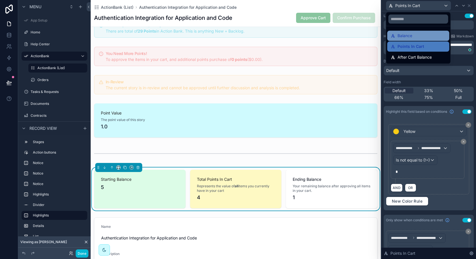
click at [403, 38] on span "Balance" at bounding box center [405, 35] width 15 height 7
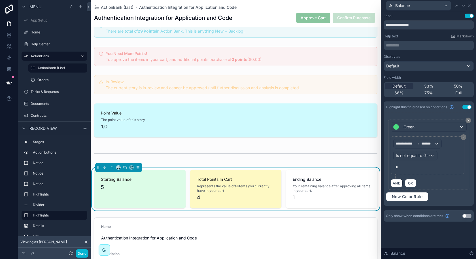
click at [412, 47] on p "********* ﻿" at bounding box center [429, 46] width 87 height 6
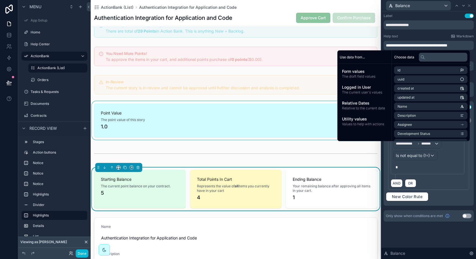
click at [274, 111] on div "scrollable content" at bounding box center [236, 120] width 290 height 39
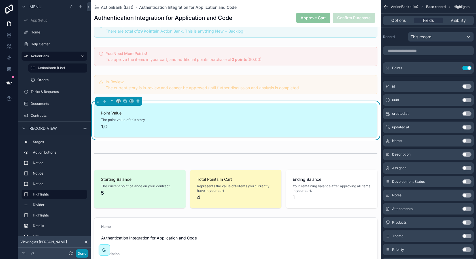
click at [86, 251] on button "Done" at bounding box center [82, 253] width 13 height 8
